Goal: Complete application form: Complete application form

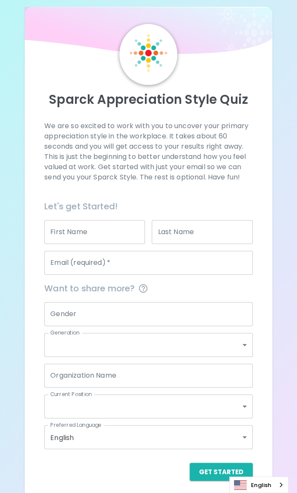
scroll to position [15, 0]
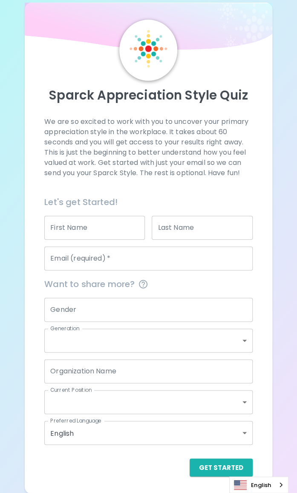
click at [281, 486] on div "English" at bounding box center [259, 484] width 59 height 17
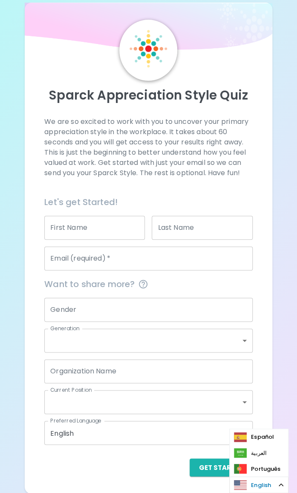
click at [285, 485] on link "English" at bounding box center [259, 484] width 58 height 16
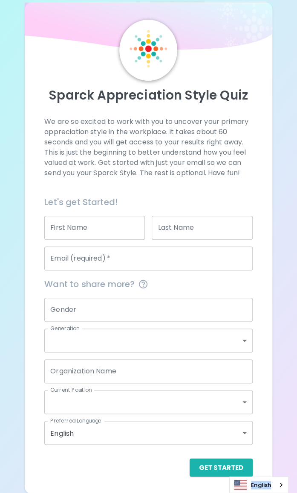
click at [285, 485] on div "English" at bounding box center [259, 484] width 59 height 17
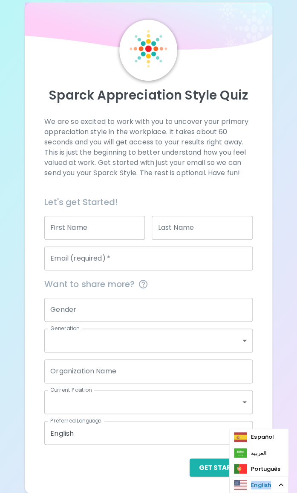
click at [285, 485] on div "English" at bounding box center [259, 484] width 59 height 17
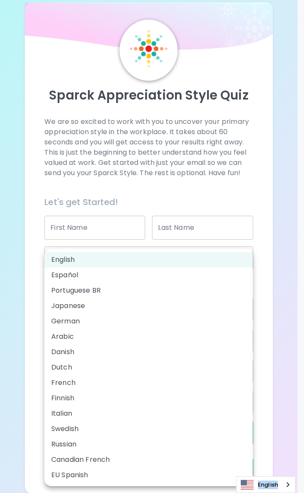
click at [101, 429] on body "Sparck Appreciation Style Quiz We are so excited to work with you to uncover yo…" at bounding box center [152, 238] width 304 height 507
click at [279, 366] on div at bounding box center [152, 246] width 304 height 493
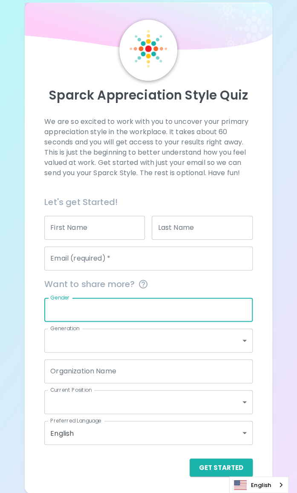
click at [91, 309] on input "Gender" at bounding box center [148, 309] width 208 height 24
click at [257, 277] on div "We are so excited to work with you to uncover your primary appreciation style i…" at bounding box center [148, 296] width 227 height 359
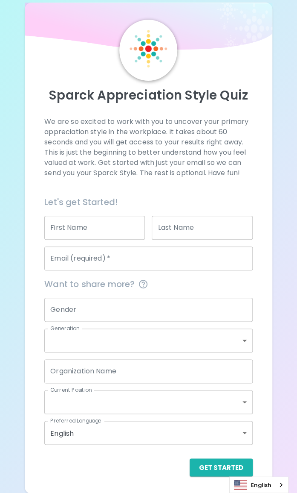
click at [78, 373] on input "Organization Name" at bounding box center [148, 371] width 208 height 24
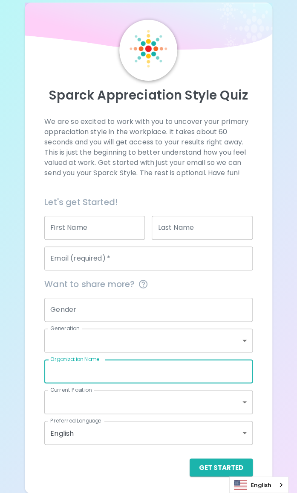
click at [281, 332] on div "Sparck Appreciation Style Quiz We are so excited to work with you to uncover yo…" at bounding box center [148, 238] width 297 height 507
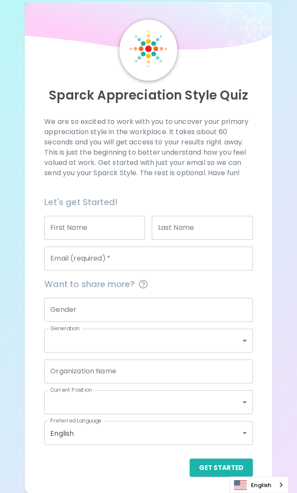
click at [234, 403] on body "Sparck Appreciation Style Quiz We are so excited to work with you to uncover yo…" at bounding box center [148, 238] width 297 height 507
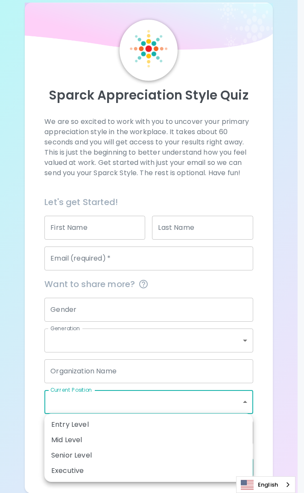
click at [277, 341] on div at bounding box center [152, 246] width 304 height 493
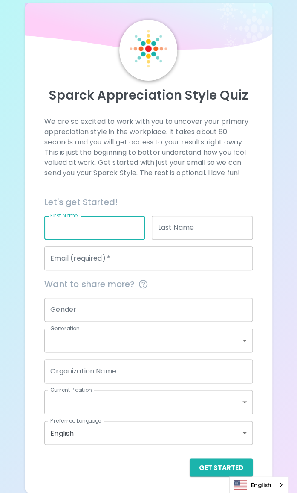
click at [102, 230] on input "First Name" at bounding box center [94, 228] width 101 height 24
type input "Wiwat"
type input "Khumorn"
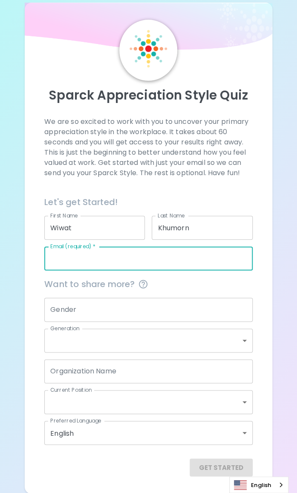
click at [153, 261] on input "Email (required)   *" at bounding box center [148, 258] width 208 height 24
type input "[EMAIL_ADDRESS][DOMAIN_NAME]"
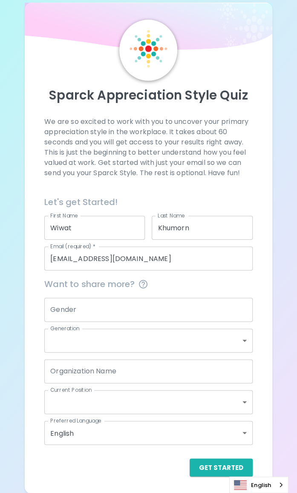
click at [273, 235] on div "Sparck Appreciation Style Quiz We are so excited to work with you to uncover yo…" at bounding box center [148, 238] width 297 height 507
click at [205, 466] on button "Get Started" at bounding box center [221, 467] width 63 height 18
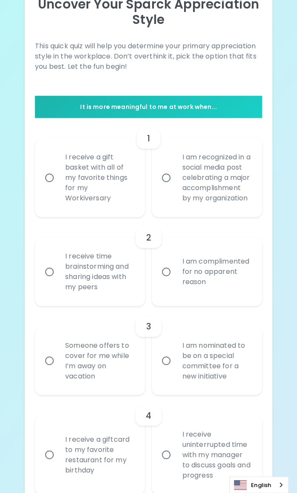
scroll to position [52, 0]
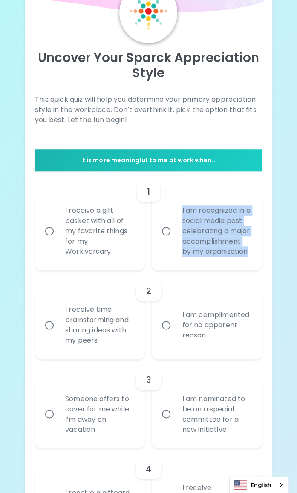
drag, startPoint x: 183, startPoint y: 208, endPoint x: 247, endPoint y: 260, distance: 82.9
click at [247, 260] on div "I am recognized in a social media post celebrating a major accomplishment by my…" at bounding box center [216, 231] width 82 height 72
copy div "I am recognized in a social media post celebrating a major accomplishment by my…"
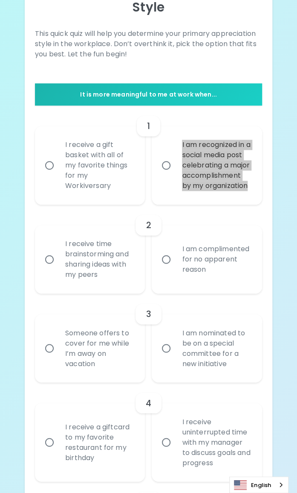
scroll to position [95, 0]
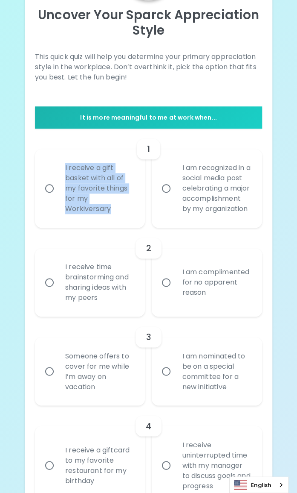
drag, startPoint x: 109, startPoint y: 212, endPoint x: 63, endPoint y: 172, distance: 60.6
click at [63, 172] on div "I receive a gift basket with all of my favorite things for my Workiversary" at bounding box center [99, 188] width 82 height 72
copy div "I receive a gift basket with all of my favorite things for my Workiversary"
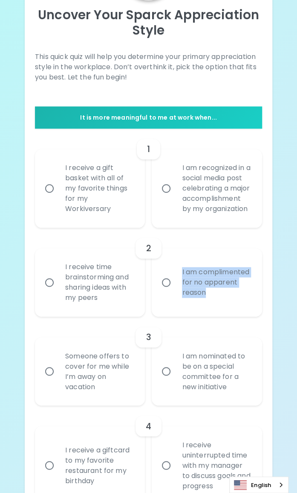
drag, startPoint x: 183, startPoint y: 276, endPoint x: 213, endPoint y: 307, distance: 43.5
click at [213, 307] on div "I am complimented for no apparent reason" at bounding box center [216, 282] width 82 height 51
copy div "I am complimented for no apparent reason"
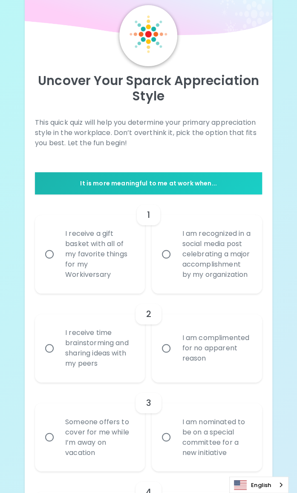
scroll to position [43, 0]
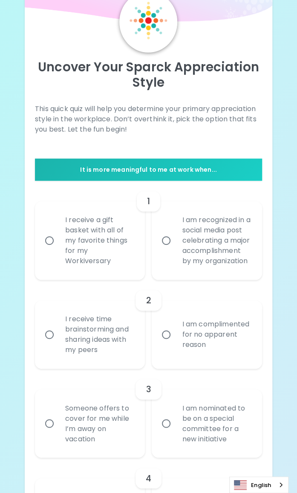
click at [48, 245] on input "I receive a gift basket with all of my favorite things for my Workiversary" at bounding box center [50, 240] width 18 height 18
radio input "true"
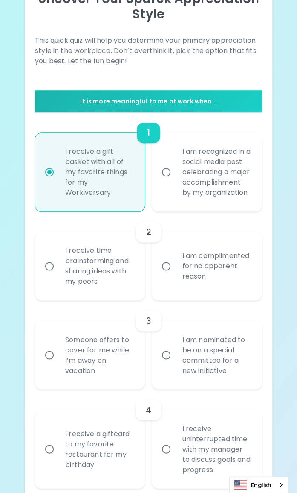
scroll to position [154, 0]
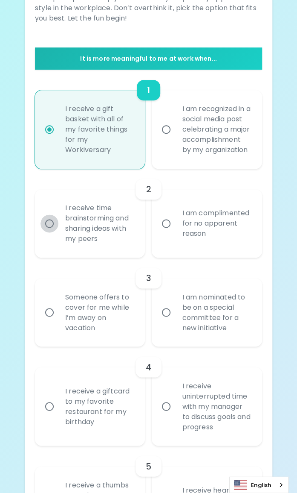
click at [45, 232] on input "I receive time brainstorming and sharing ideas with my peers" at bounding box center [50, 223] width 18 height 18
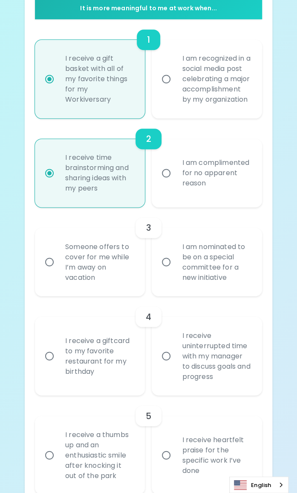
scroll to position [222, 0]
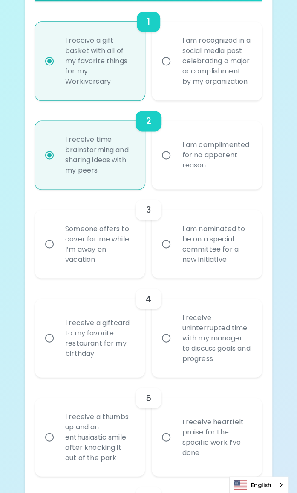
radio input "true"
click at [54, 253] on input "Someone offers to cover for me while I’m away on vacation" at bounding box center [50, 244] width 18 height 18
radio input "false"
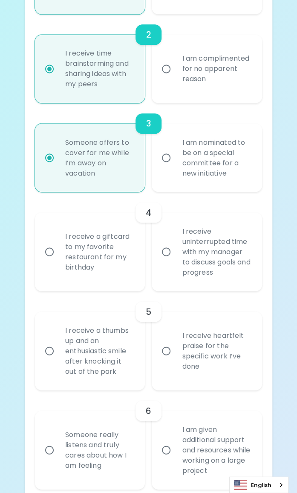
scroll to position [333, 0]
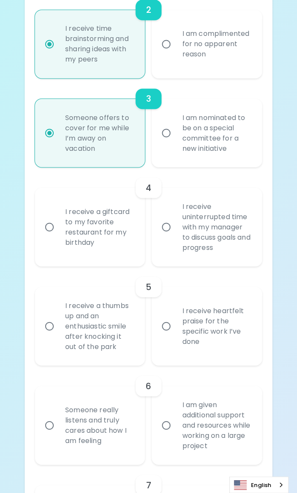
radio input "true"
click at [49, 236] on input "I receive a giftcard to my favorite restaurant for my birthday" at bounding box center [50, 227] width 18 height 18
radio input "false"
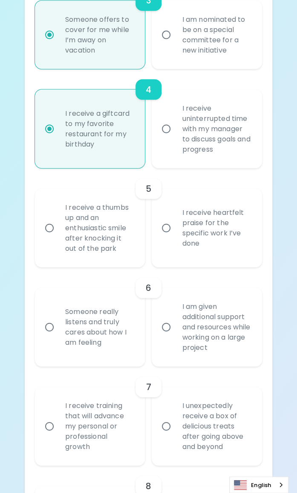
scroll to position [444, 0]
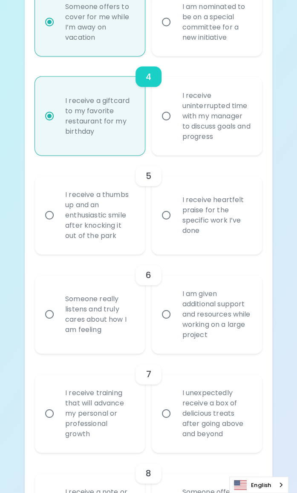
radio input "true"
click at [45, 224] on input "I receive a thumbs up and an enthusiastic smile after knocking it out of the pa…" at bounding box center [50, 215] width 18 height 18
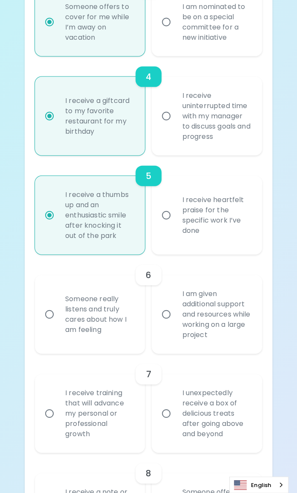
radio input "false"
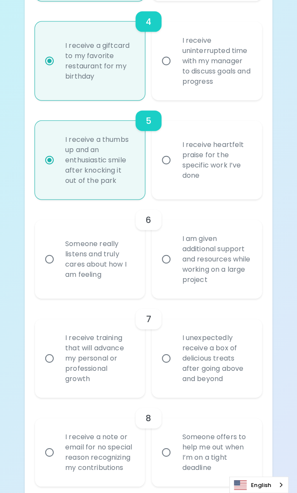
scroll to position [512, 0]
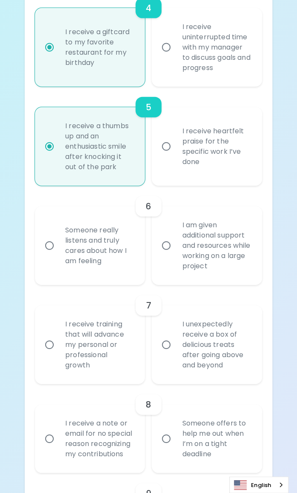
radio input "true"
click at [170, 254] on input "I am given additional support and resources while working on a large project" at bounding box center [166, 245] width 18 height 18
radio input "false"
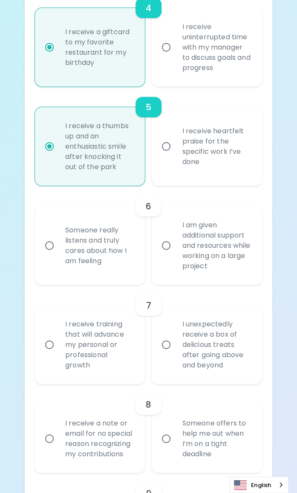
radio input "false"
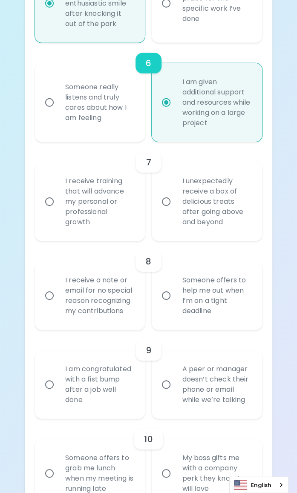
scroll to position [666, 0]
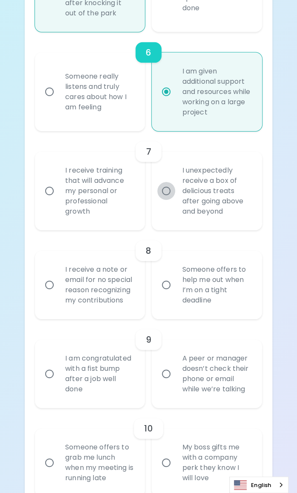
radio input "true"
click at [171, 198] on input "I unexpectedly receive a box of delicious treats after going above and beyond" at bounding box center [166, 191] width 18 height 18
radio input "false"
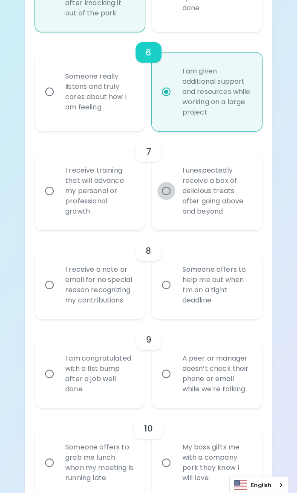
radio input "false"
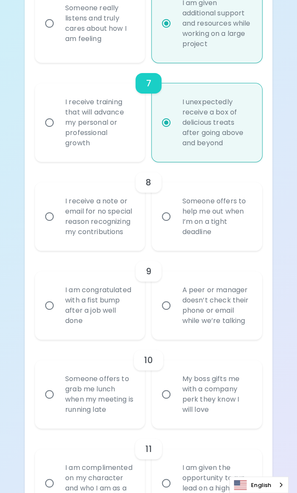
scroll to position [777, 0]
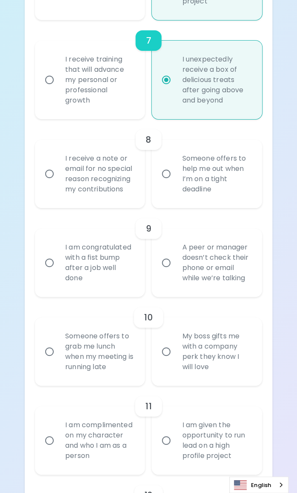
radio input "true"
click at [167, 183] on input "Someone offers to help me out when I’m on a tight deadline" at bounding box center [166, 174] width 18 height 18
radio input "false"
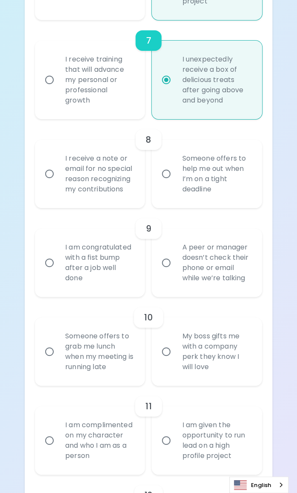
radio input "false"
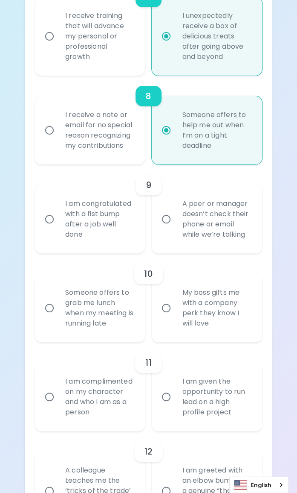
scroll to position [845, 0]
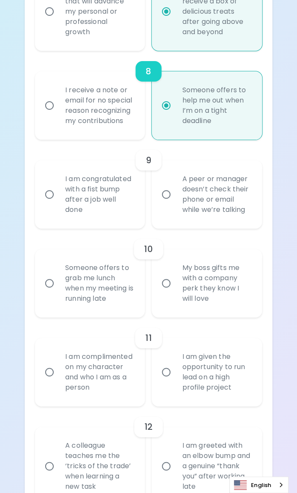
radio input "true"
click at [50, 203] on input "I am congratulated with a fist bump after a job well done" at bounding box center [50, 194] width 18 height 18
radio input "false"
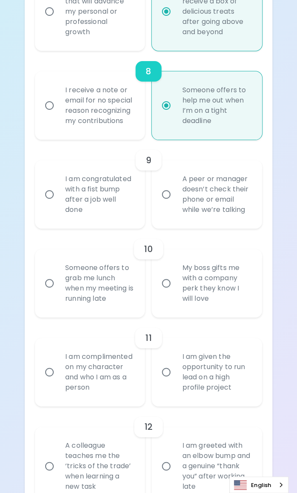
radio input "false"
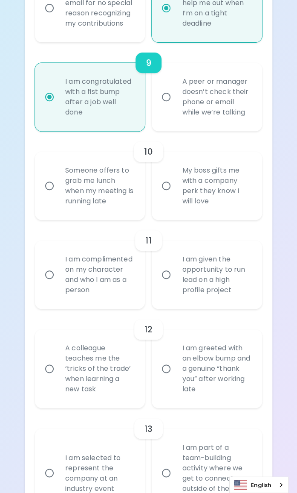
scroll to position [956, 0]
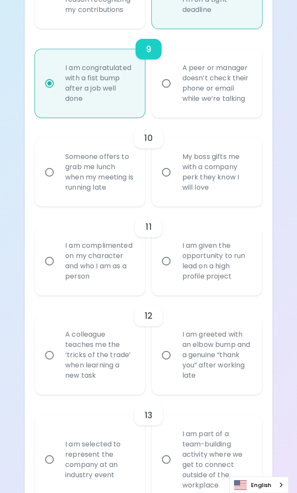
radio input "true"
click at [168, 181] on input "My boss gifts me with a company perk they know I will love" at bounding box center [166, 172] width 18 height 18
radio input "false"
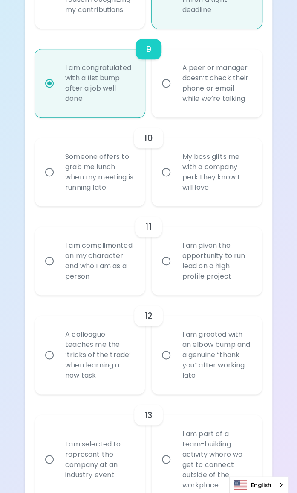
radio input "false"
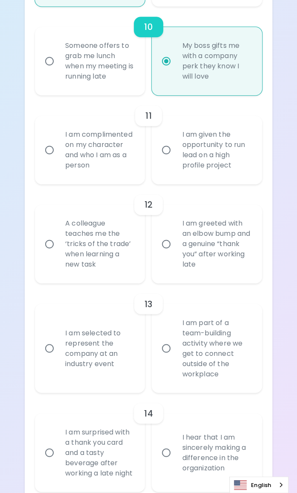
scroll to position [1024, 0]
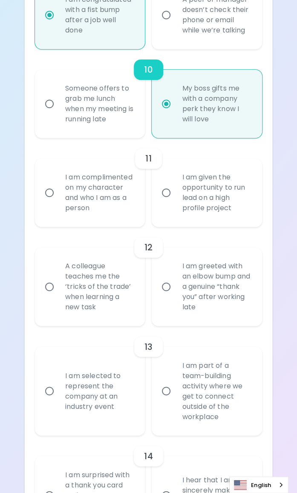
radio input "true"
click at [52, 113] on input "Someone offers to grab me lunch when my meeting is running late" at bounding box center [50, 104] width 18 height 18
radio input "false"
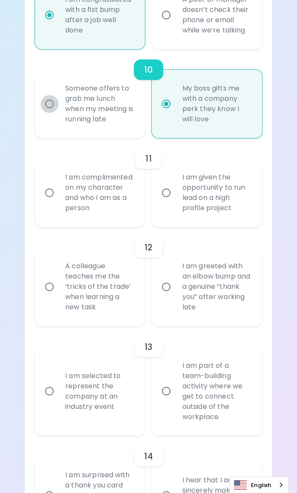
radio input "false"
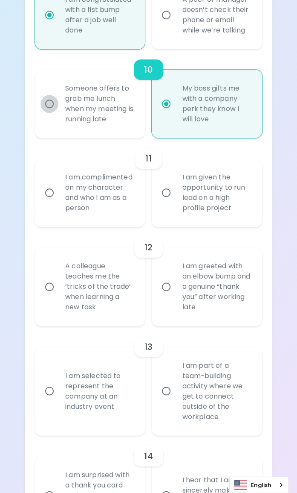
radio input "true"
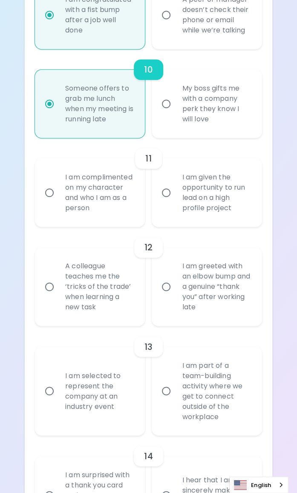
radio input "true"
click at [55, 201] on input "I am complimented on my character and who I am as a person" at bounding box center [50, 193] width 18 height 18
radio input "false"
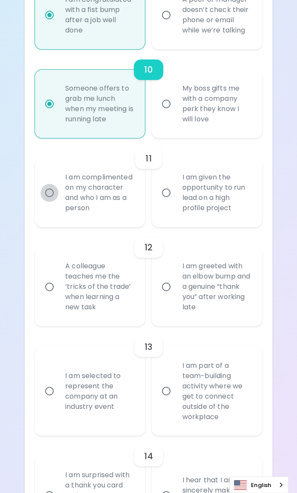
radio input "false"
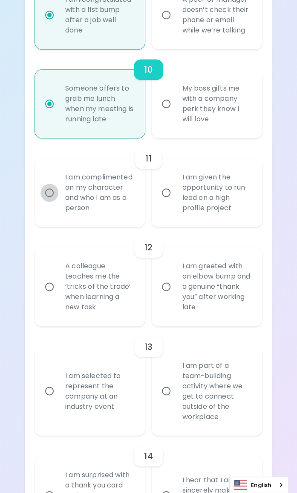
radio input "false"
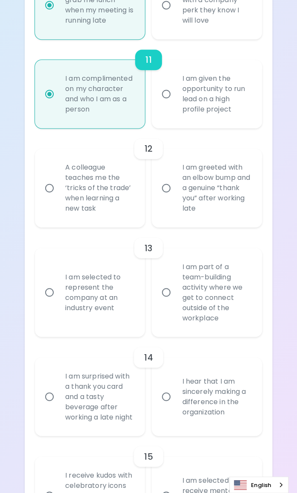
scroll to position [1135, 0]
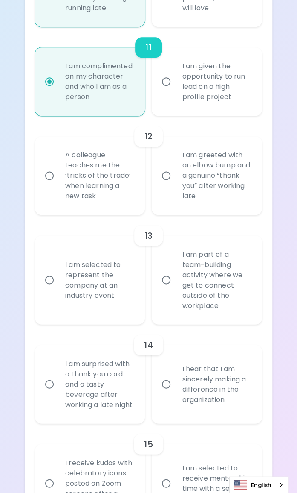
radio input "true"
click at [205, 205] on div "I am greeted with an elbow bump and a genuine “thank you” after working late" at bounding box center [216, 176] width 82 height 72
click at [175, 184] on input "I am greeted with an elbow bump and a genuine “thank you” after working late" at bounding box center [166, 175] width 18 height 18
radio input "false"
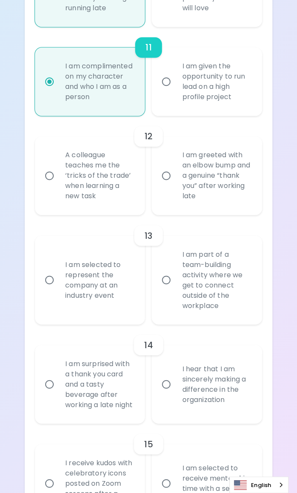
radio input "false"
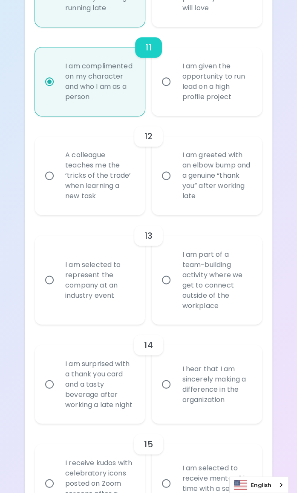
radio input "false"
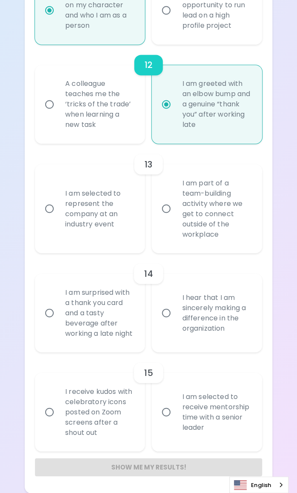
scroll to position [1247, 0]
radio input "true"
click at [168, 200] on input "I am part of a team-building activity where we get to connect outside of the wo…" at bounding box center [166, 208] width 18 height 18
radio input "false"
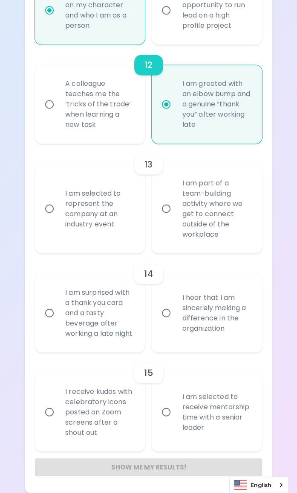
radio input "false"
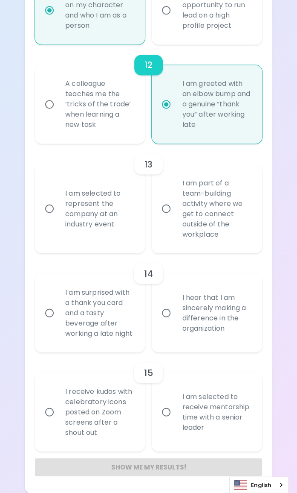
radio input "false"
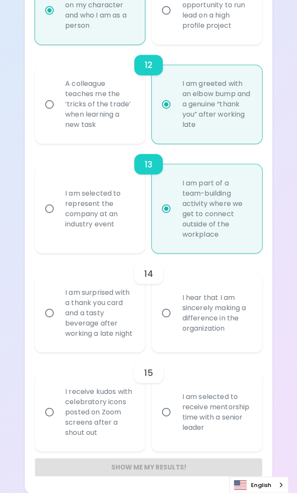
radio input "true"
click at [49, 309] on input "I am surprised with a thank you card and a tasty beverage after working a late …" at bounding box center [50, 312] width 18 height 18
radio input "false"
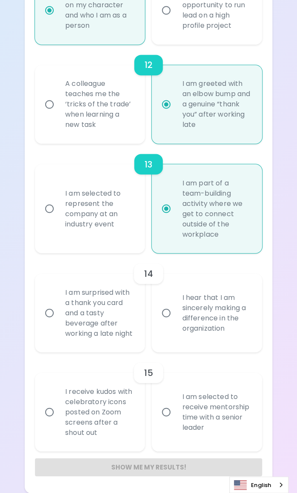
radio input "false"
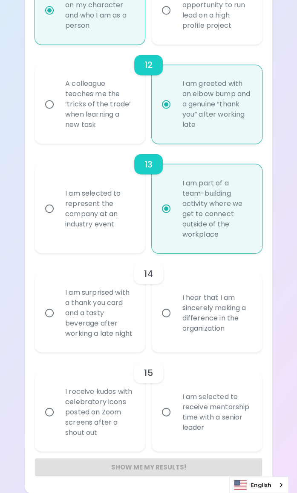
radio input "false"
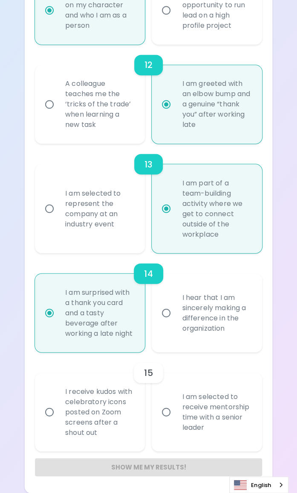
radio input "true"
click at [194, 420] on div "I am selected to receive mentorship time with a senior leader" at bounding box center [216, 411] width 82 height 61
click at [175, 420] on input "I am selected to receive mentorship time with a senior leader" at bounding box center [166, 411] width 18 height 18
radio input "false"
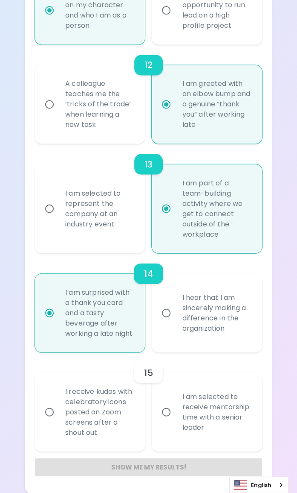
radio input "false"
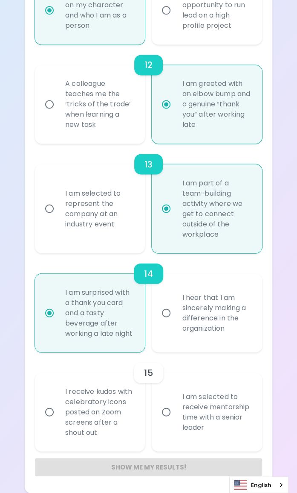
radio input "false"
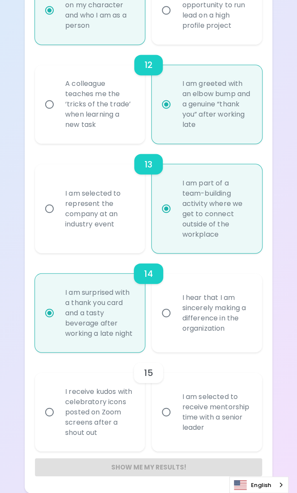
radio input "false"
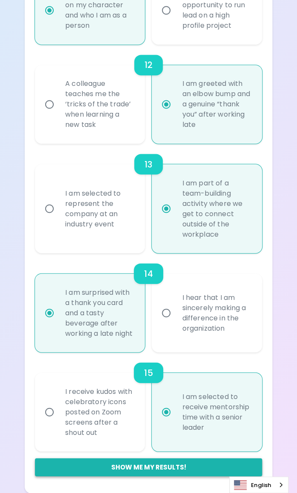
radio input "true"
click at [146, 469] on button "Show me my results!" at bounding box center [148, 467] width 227 height 18
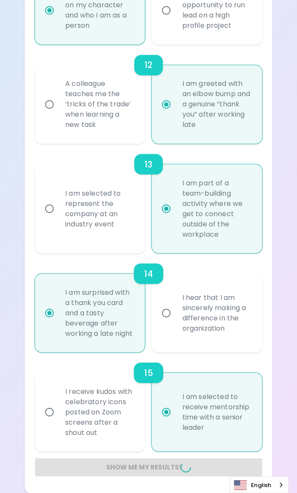
radio input "false"
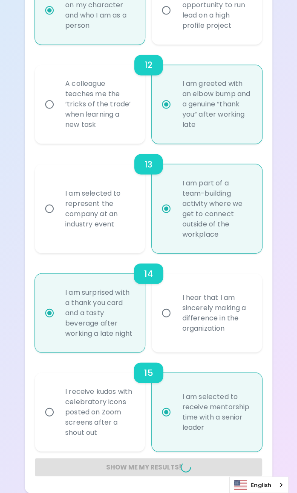
radio input "false"
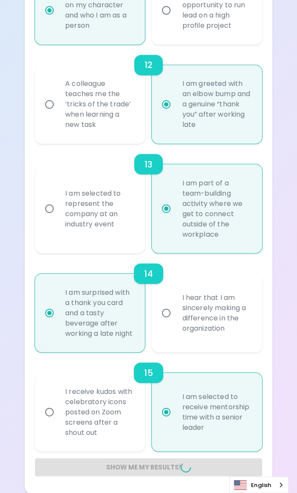
radio input "false"
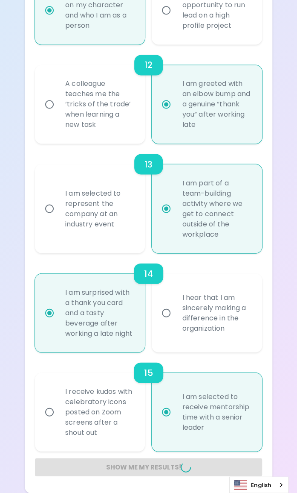
radio input "false"
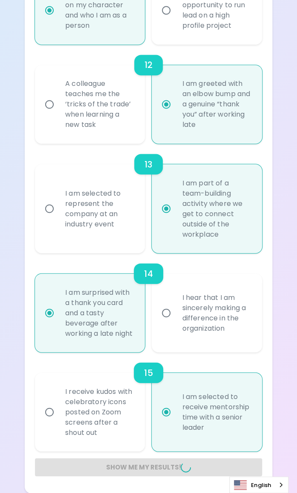
radio input "false"
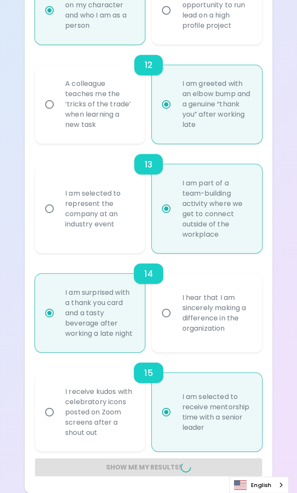
radio input "false"
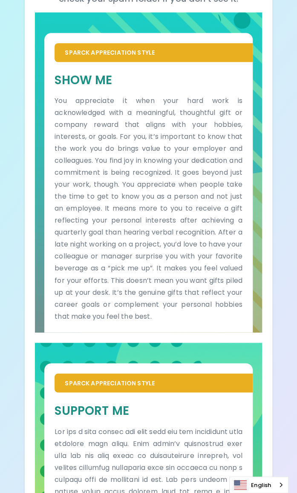
scroll to position [0, 0]
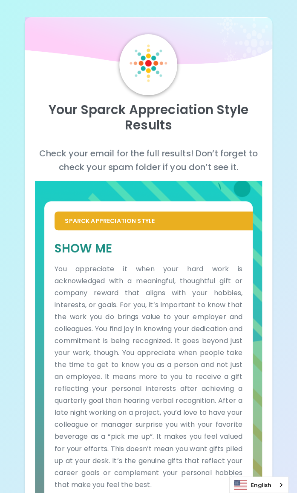
click at [87, 246] on h5 "Show Me" at bounding box center [149, 248] width 188 height 16
click at [100, 216] on p "Sparck Appreciation Style" at bounding box center [154, 220] width 178 height 9
